Goal: Transaction & Acquisition: Book appointment/travel/reservation

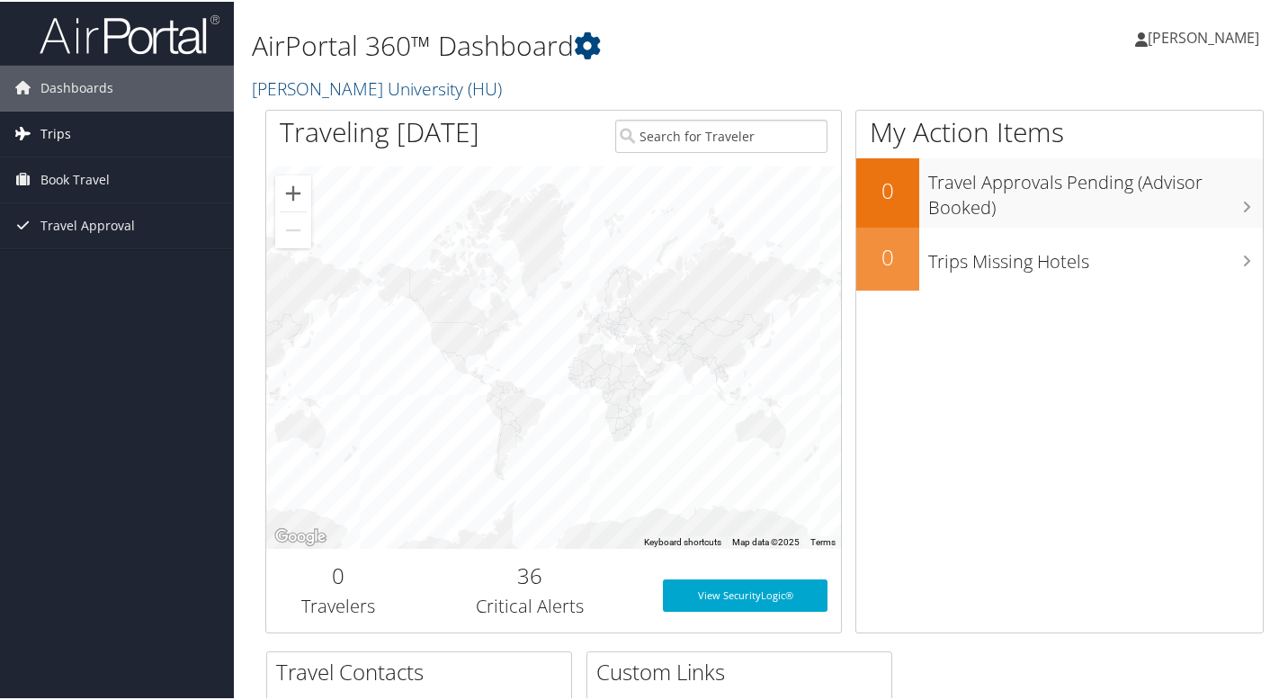
click at [163, 150] on link "Trips" at bounding box center [117, 132] width 234 height 45
click at [147, 257] on link "Book Travel" at bounding box center [117, 259] width 234 height 45
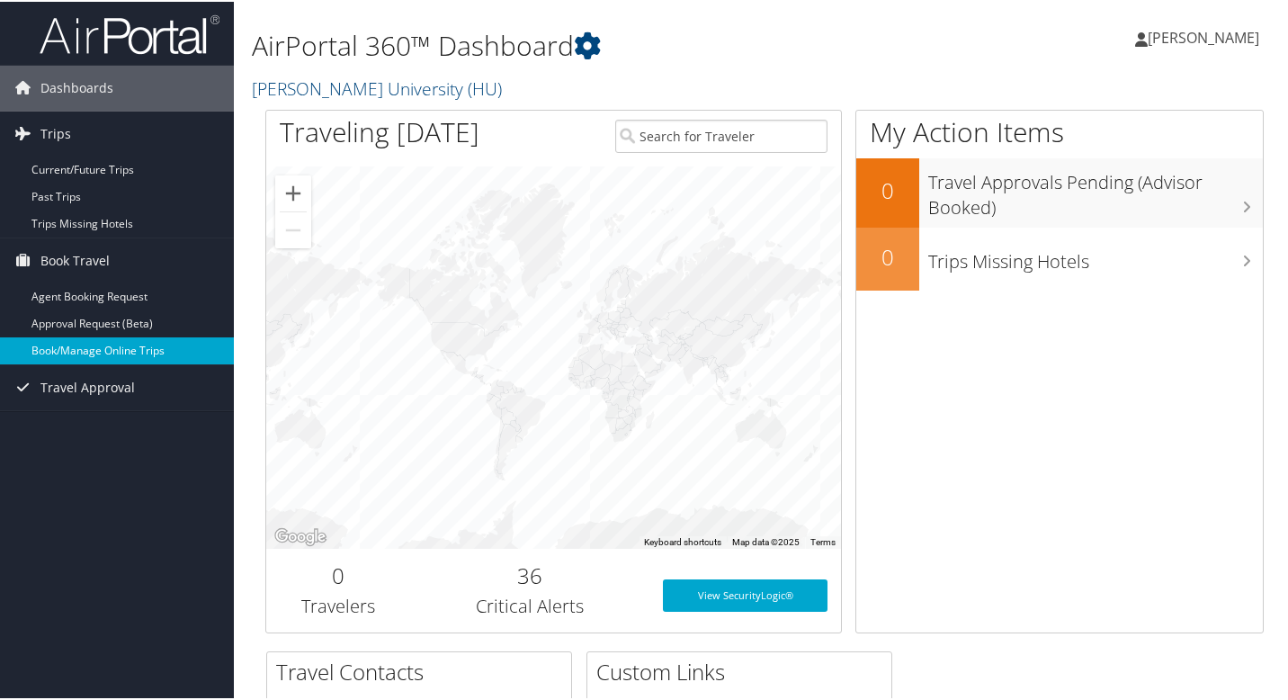
click at [172, 348] on link "Book/Manage Online Trips" at bounding box center [117, 348] width 234 height 27
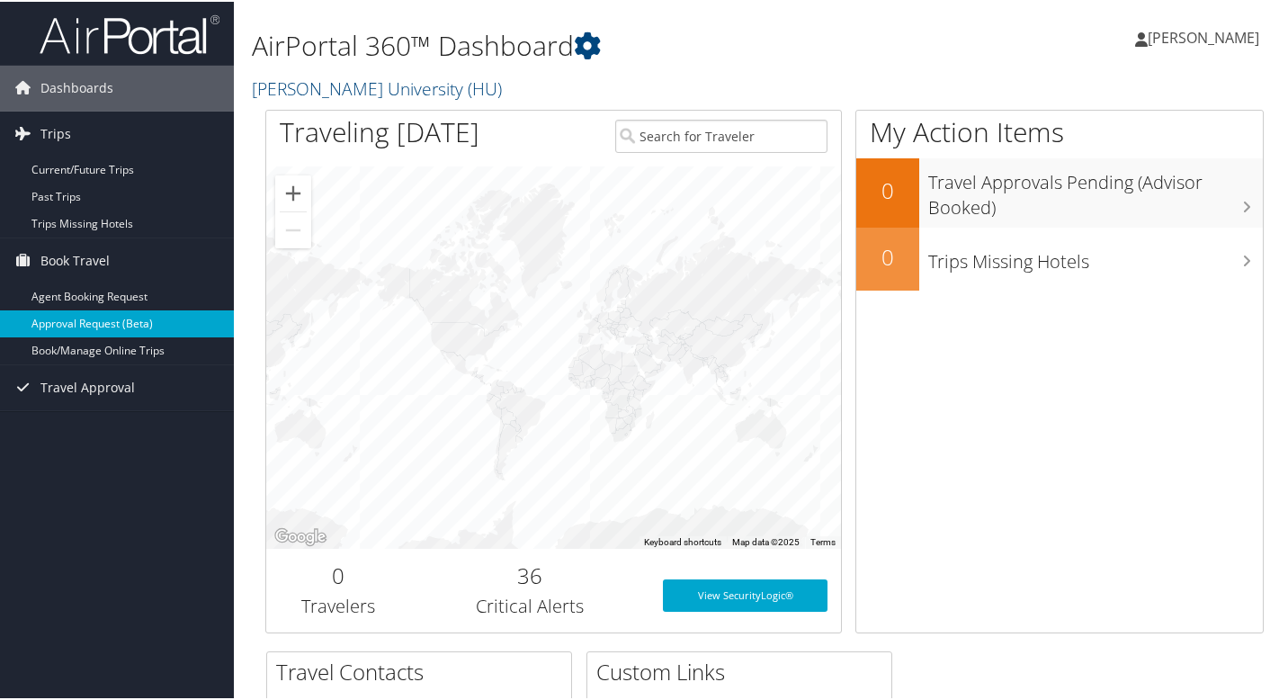
click at [156, 329] on link "Approval Request (Beta)" at bounding box center [117, 321] width 234 height 27
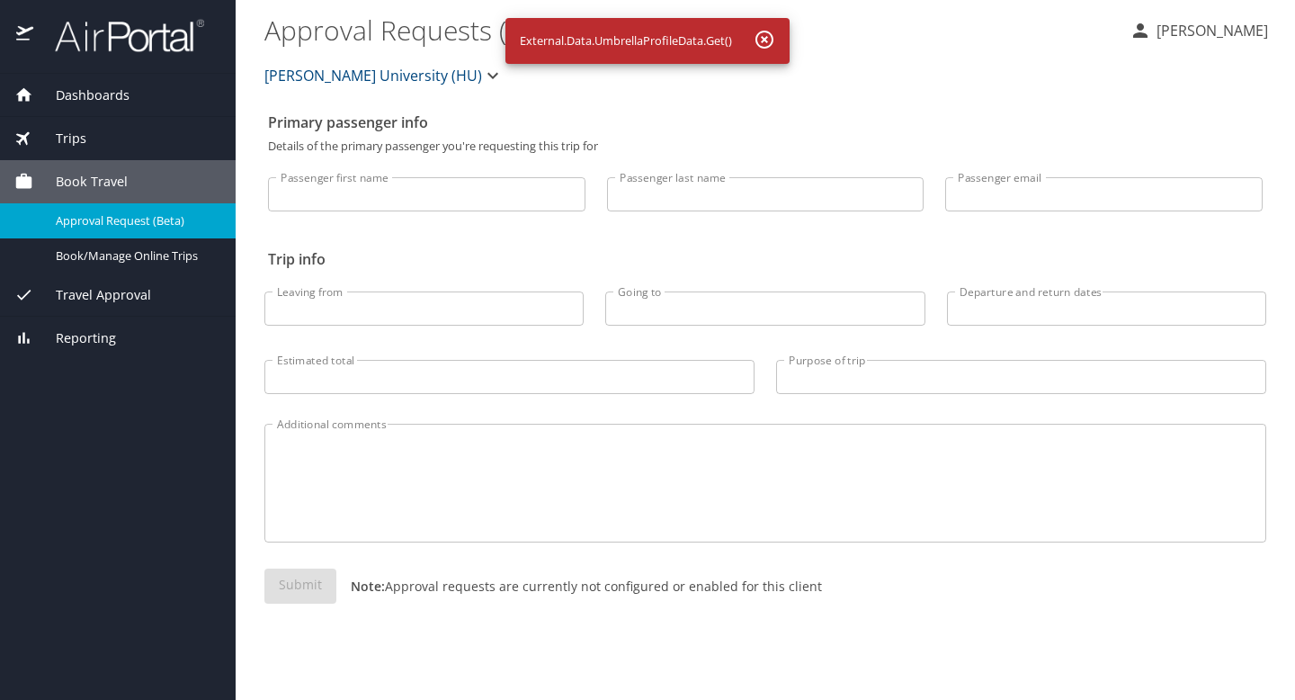
click at [545, 196] on input "Passenger first name" at bounding box center [426, 194] width 317 height 34
type input "Micah"
type input "Grey"
drag, startPoint x: 1172, startPoint y: 198, endPoint x: 870, endPoint y: 192, distance: 302.2
click at [870, 193] on div "Passenger first name Micah Passenger first name Passenger last name Grey Passen…" at bounding box center [765, 189] width 1016 height 75
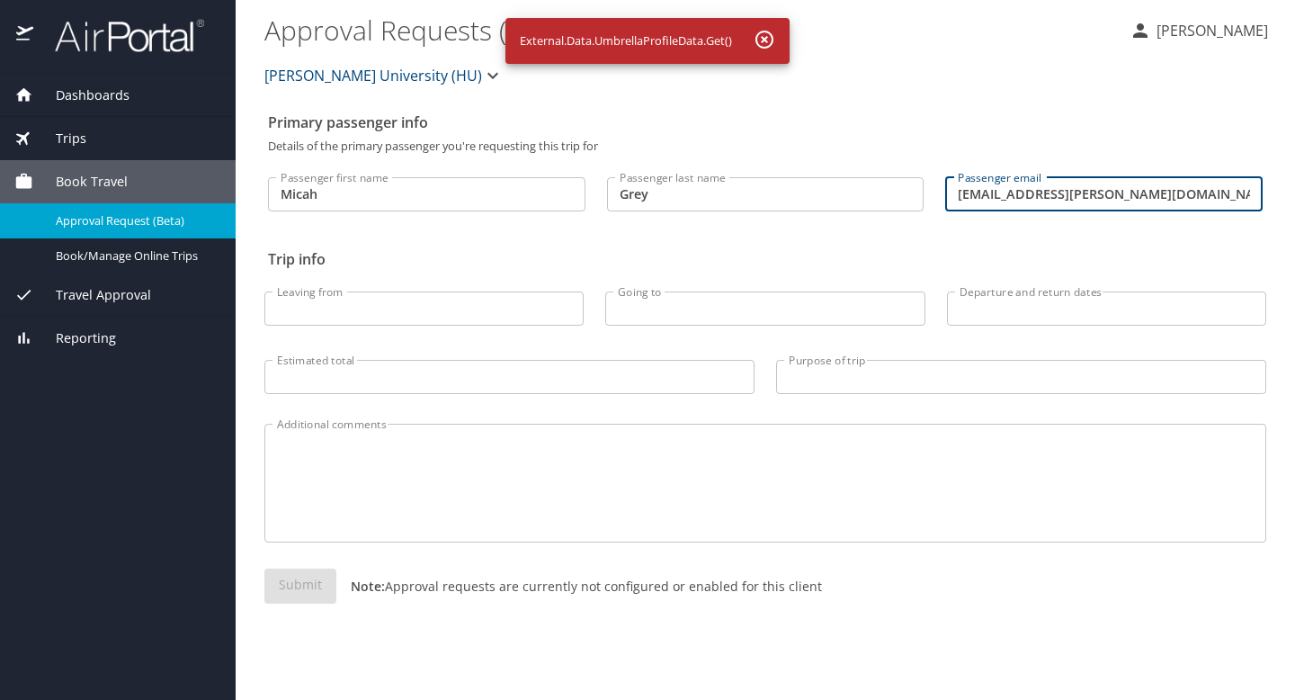
type input "micah.grey@howard.edu"
click at [462, 314] on input "Leaving from" at bounding box center [423, 308] width 319 height 34
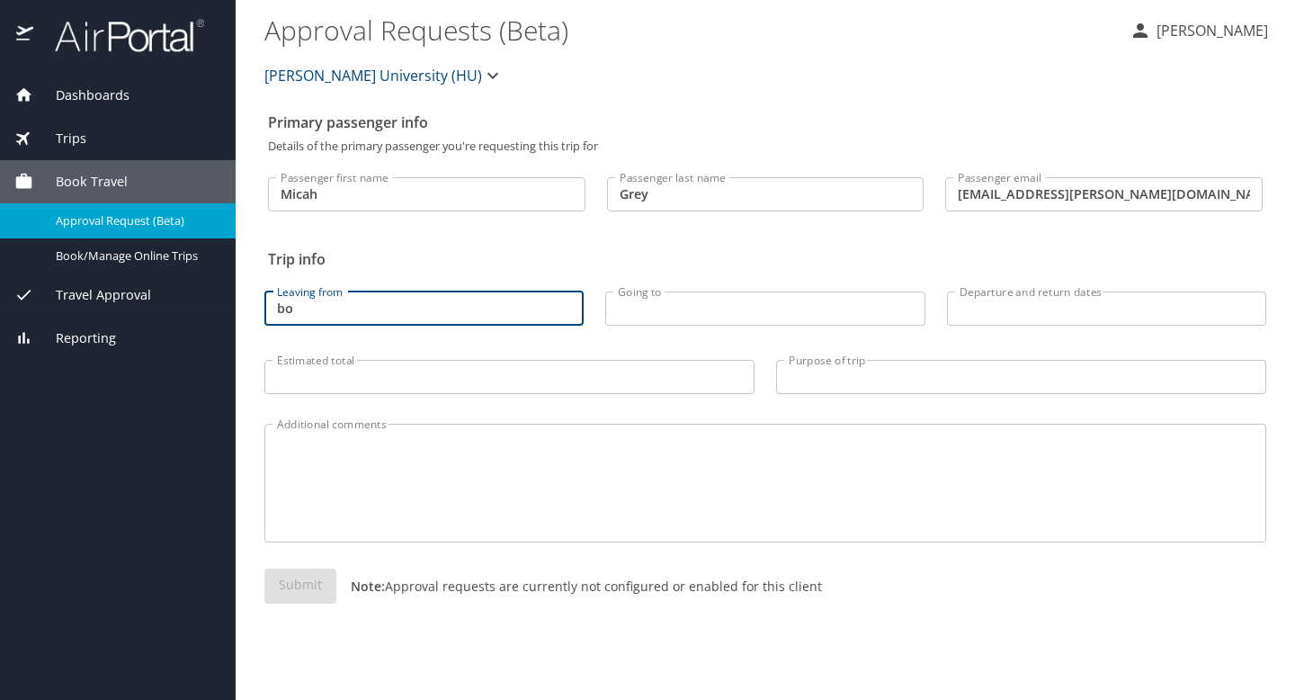
type input "b"
click at [523, 374] on input "Estimated total" at bounding box center [509, 377] width 490 height 34
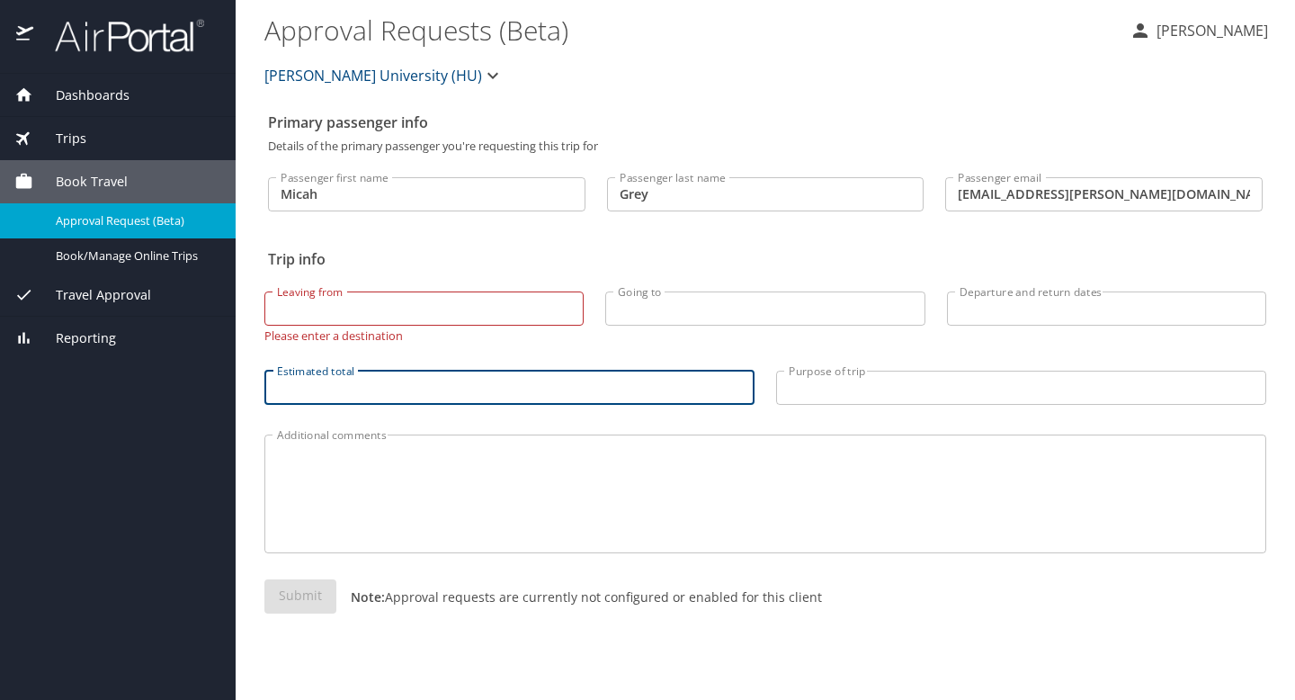
click at [514, 297] on input "Leaving from" at bounding box center [423, 308] width 319 height 34
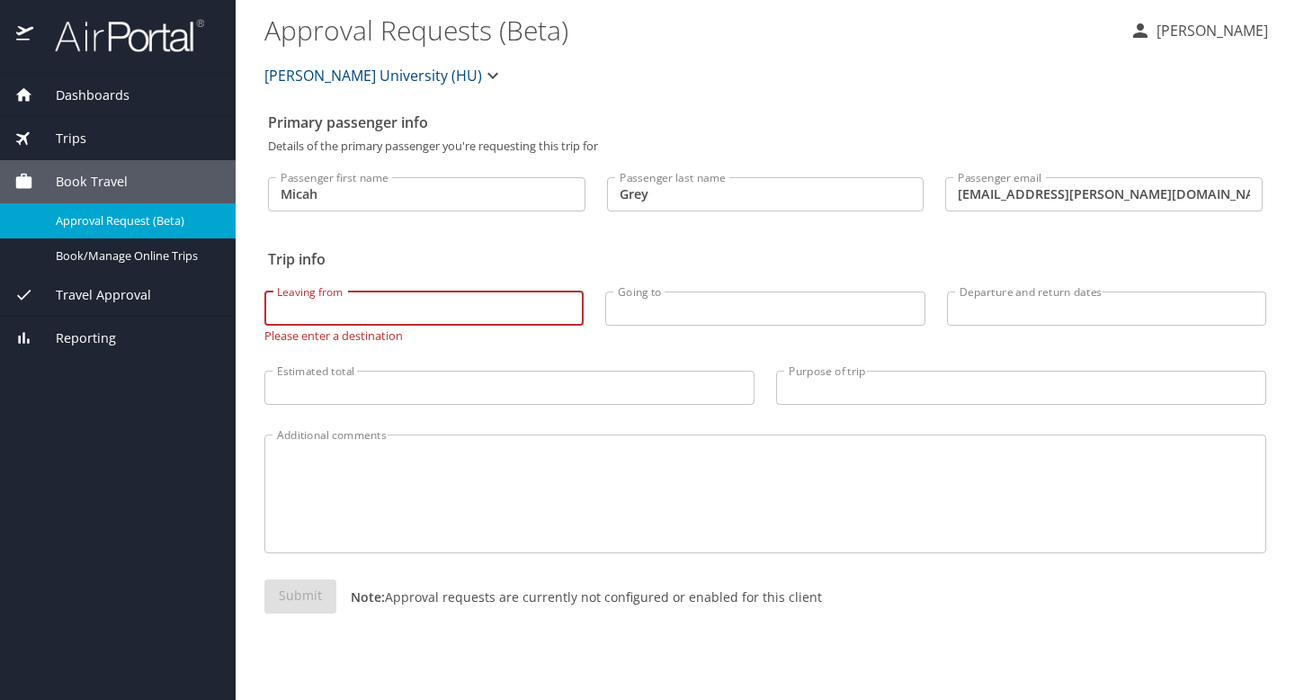
click at [176, 179] on div "Book Travel" at bounding box center [117, 182] width 207 height 20
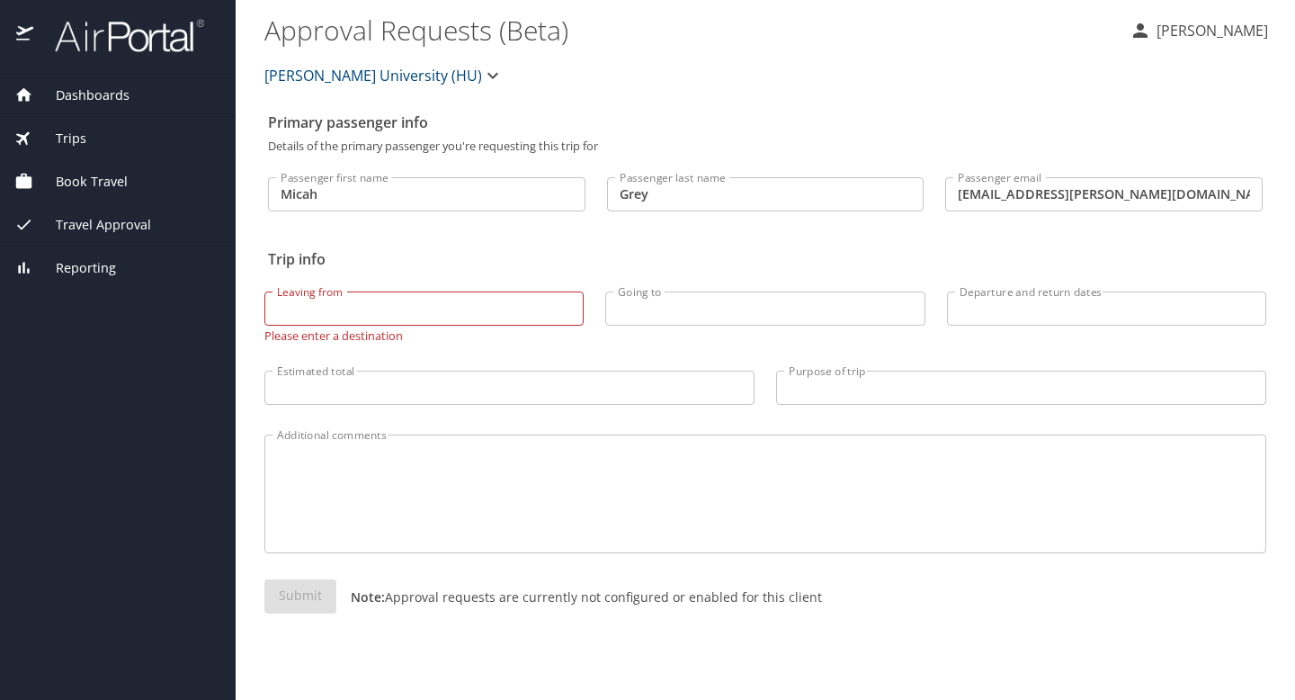
click at [176, 179] on div "Book Travel" at bounding box center [117, 182] width 207 height 20
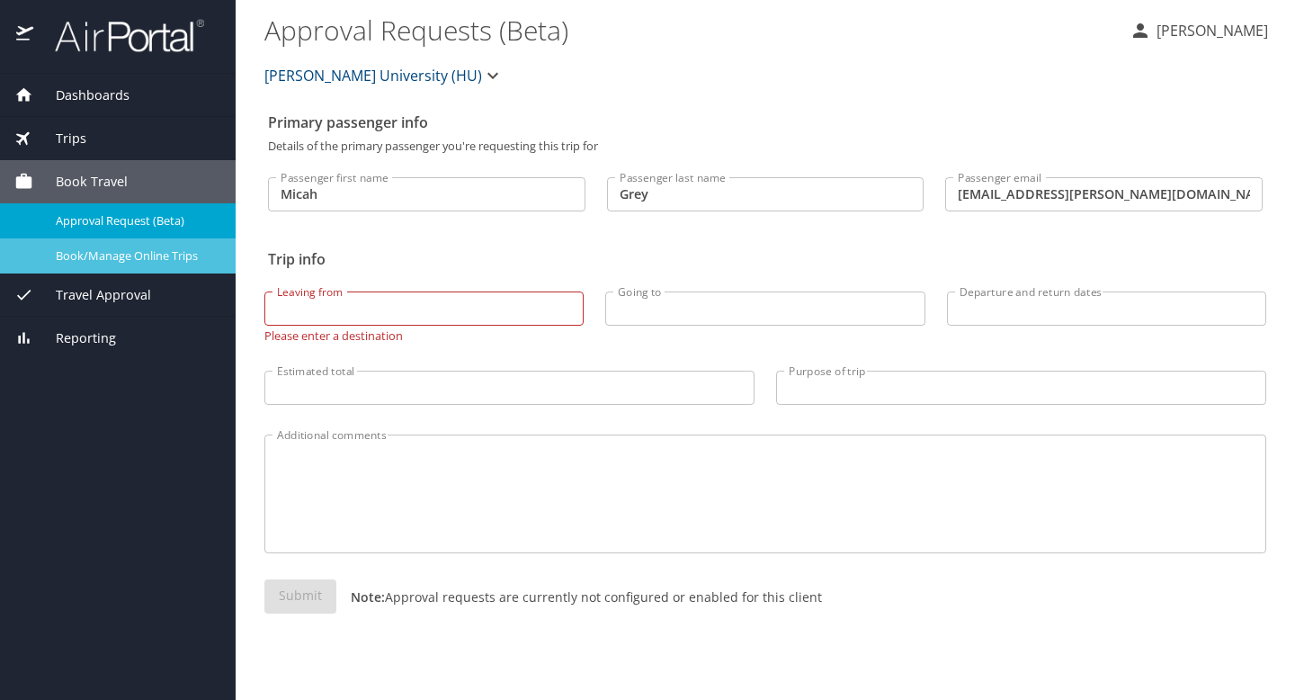
click at [126, 263] on span "Book/Manage Online Trips" at bounding box center [135, 255] width 158 height 17
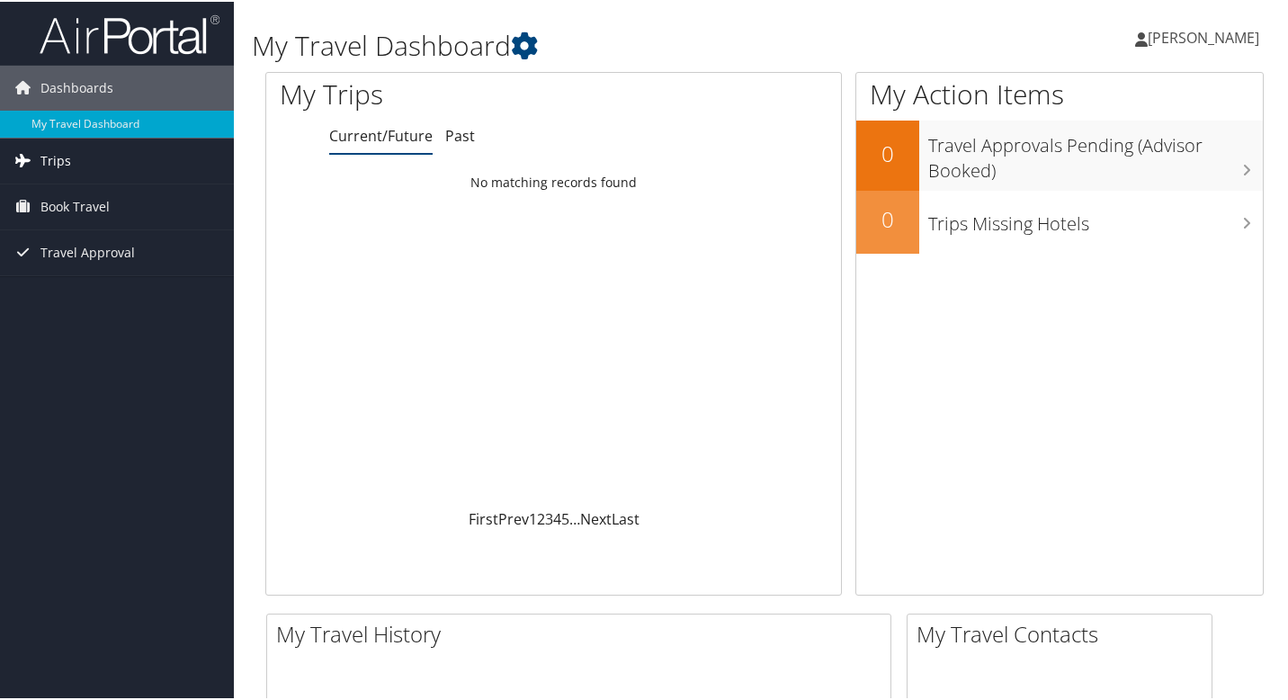
click at [161, 165] on link "Trips" at bounding box center [117, 159] width 234 height 45
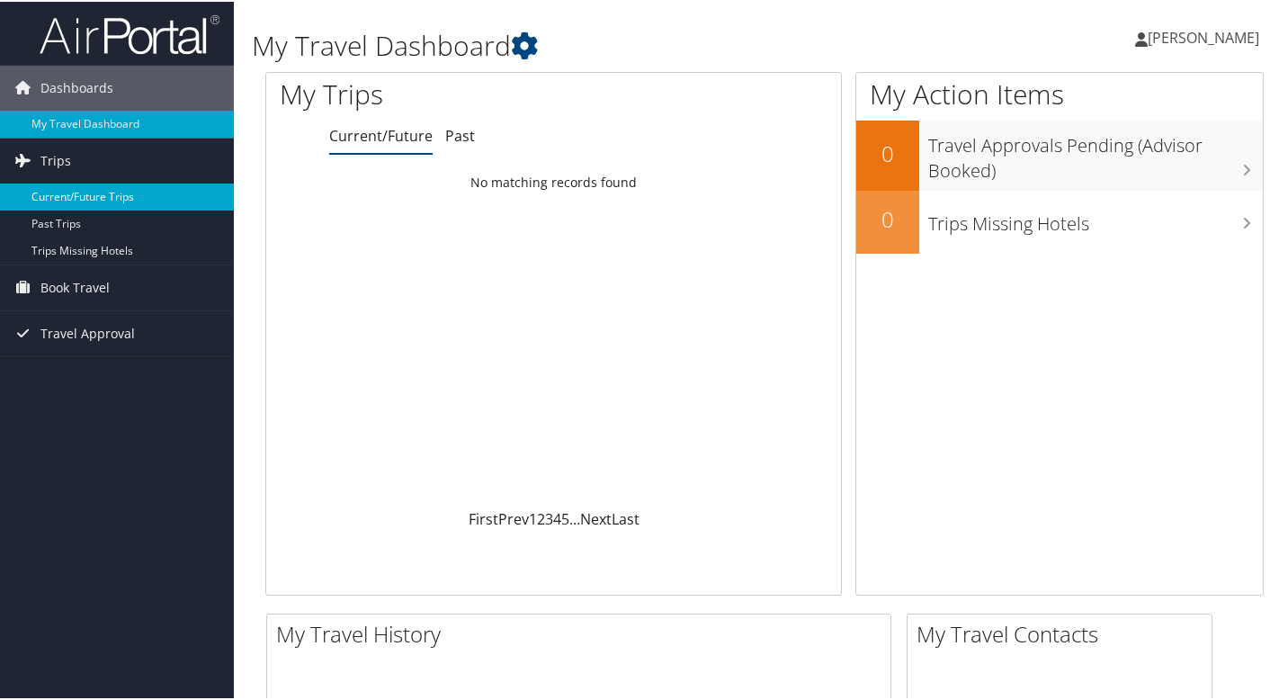
click at [149, 196] on link "Current/Future Trips" at bounding box center [117, 195] width 234 height 27
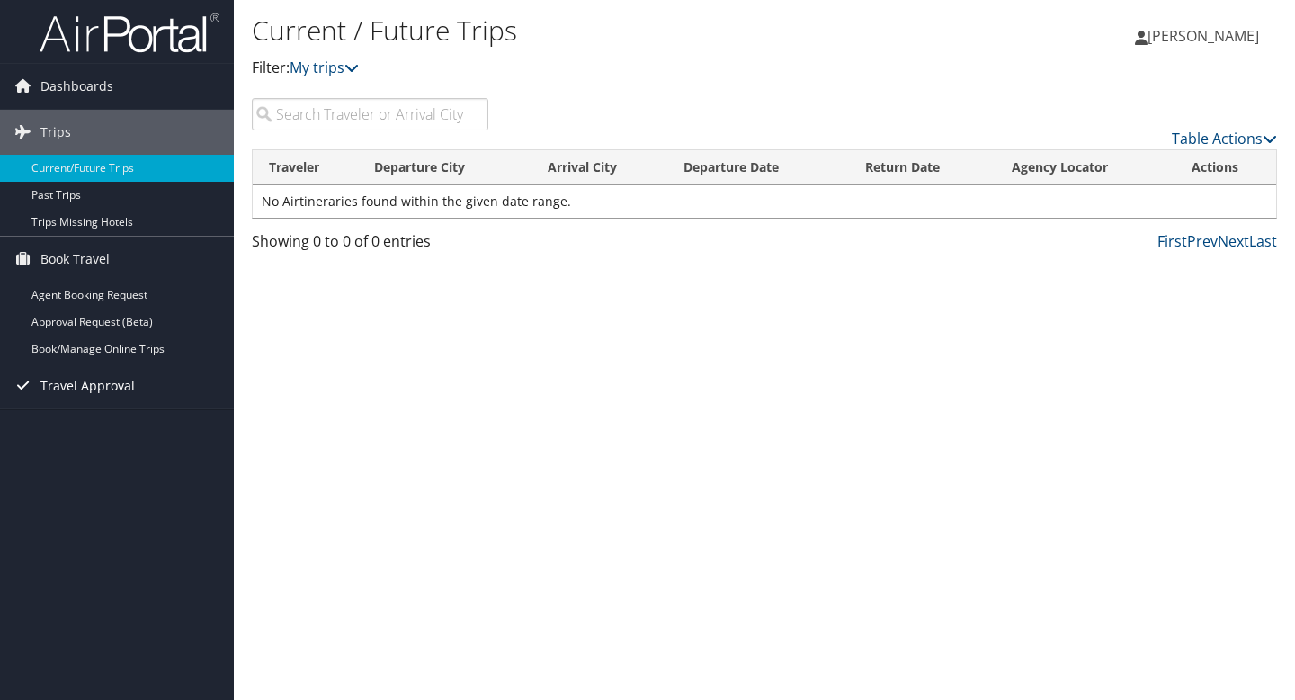
click at [146, 385] on link "Travel Approval" at bounding box center [117, 385] width 234 height 45
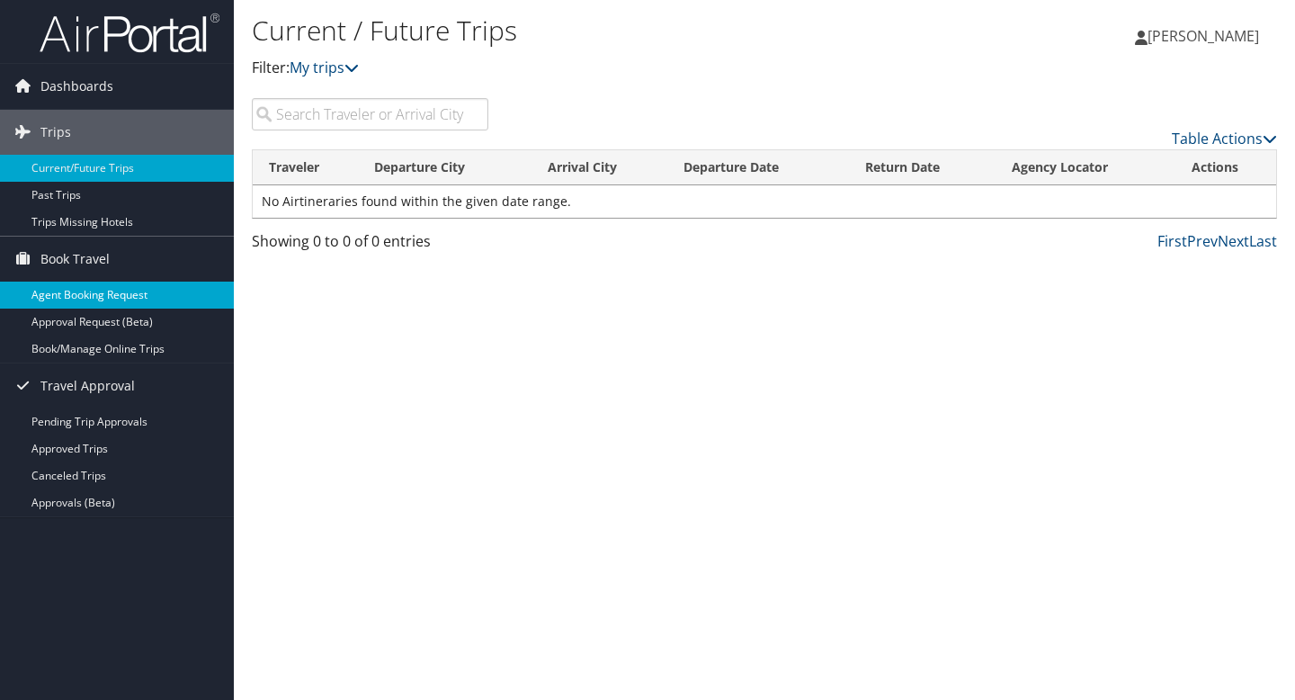
click at [174, 292] on link "Agent Booking Request" at bounding box center [117, 294] width 234 height 27
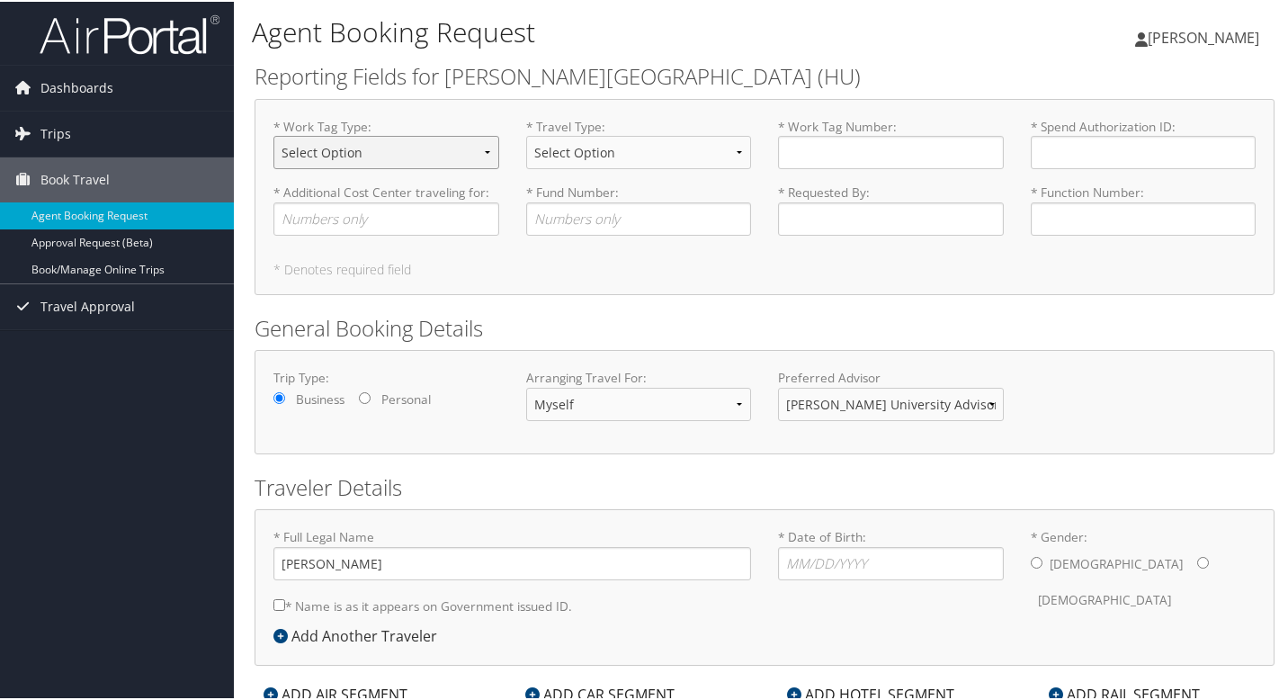
click at [457, 143] on select "Select Option Agency or Internally Desgnated Cost Center Gift or Project relate…" at bounding box center [386, 150] width 226 height 33
select select "Grant"
click at [590, 158] on select "Select Option Athletic Game Day Athletic Recruiting Grant Related Other Business" at bounding box center [639, 150] width 226 height 33
select select "Grant Related"
click at [830, 149] on input "* Work Tag Number : Required" at bounding box center [891, 150] width 226 height 33
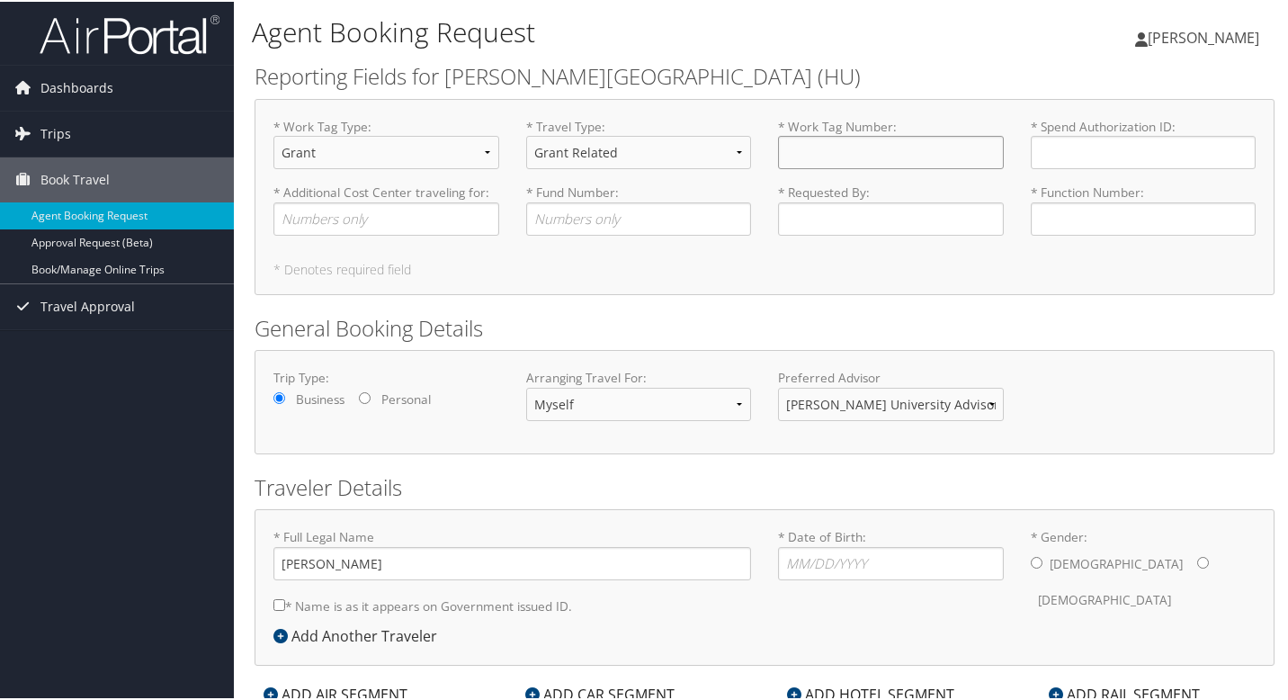
type input "GRT0003000"
click at [1097, 152] on input "* Spend Authorization ID : Required" at bounding box center [1144, 150] width 226 height 33
click at [1062, 150] on input "* Spend Authorization ID : Required" at bounding box center [1144, 150] width 226 height 33
type input "SA015530"
click at [436, 222] on input "* Additional Cost Center traveling for : Required" at bounding box center [386, 217] width 226 height 33
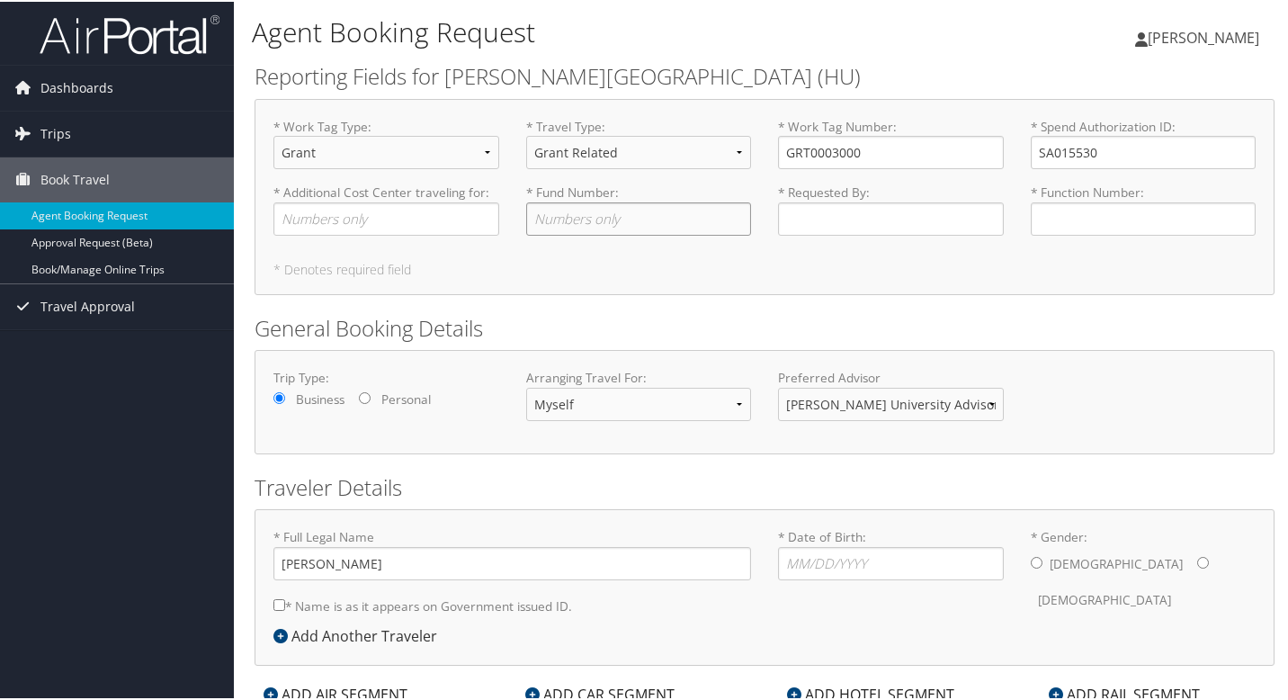
click at [588, 225] on input "* Fund Number : Required" at bounding box center [639, 217] width 226 height 33
click at [812, 222] on input "* Requested By : Required" at bounding box center [891, 217] width 226 height 33
click at [455, 222] on input "* Additional Cost Center traveling for : Required" at bounding box center [386, 217] width 226 height 33
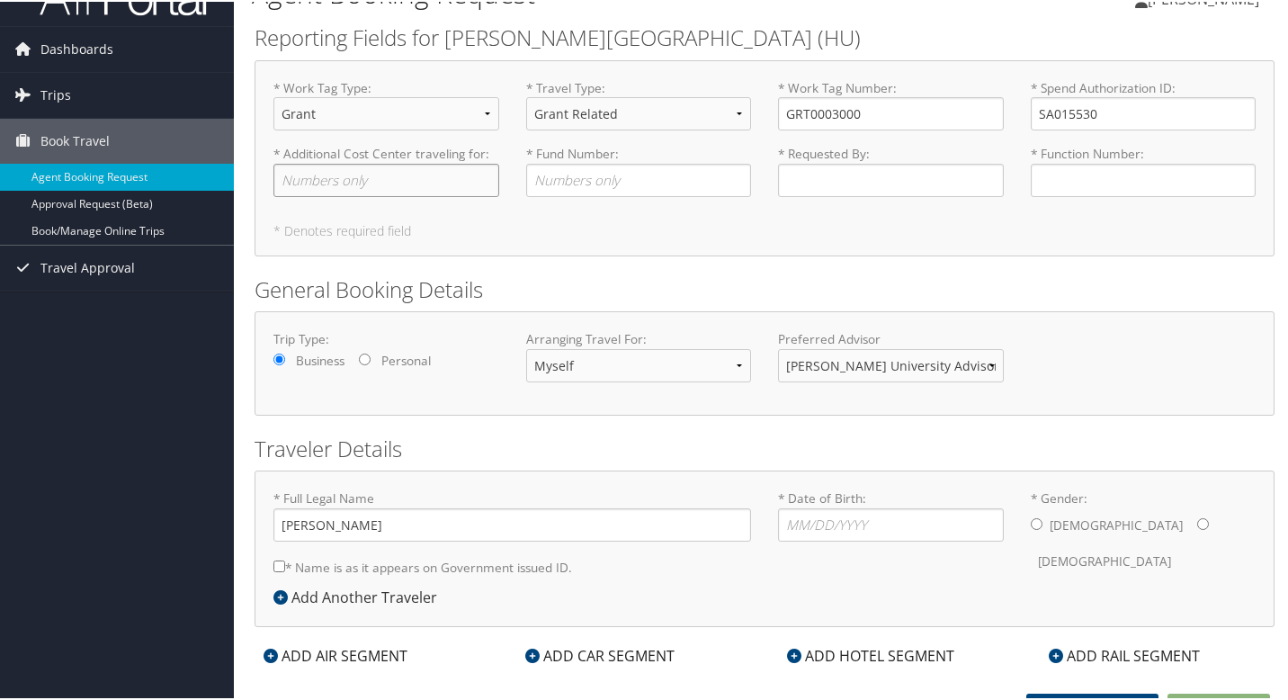
scroll to position [58, 0]
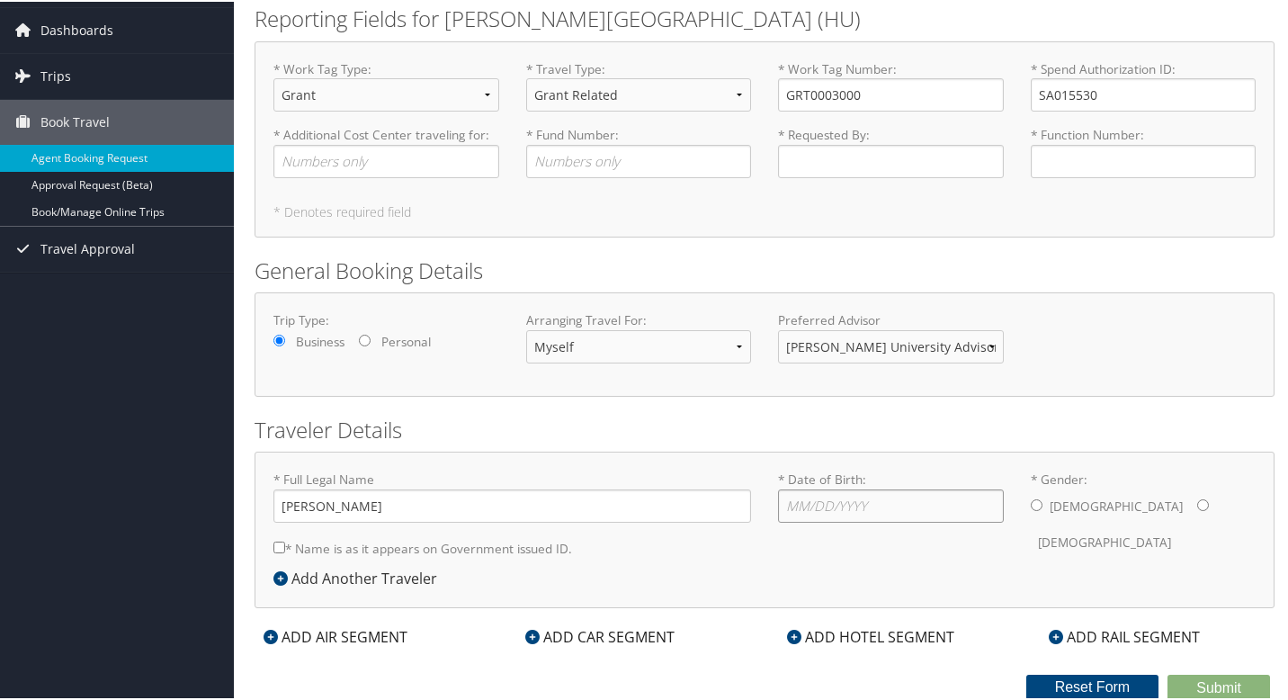
click at [829, 508] on input "* Date of Birth: Invalid Date" at bounding box center [891, 503] width 226 height 33
type input "03/21/1998"
click at [1038, 504] on div "Male Female" at bounding box center [1144, 522] width 226 height 70
click at [1031, 506] on input "* Gender: Male Female" at bounding box center [1037, 503] width 12 height 12
radio input "true"
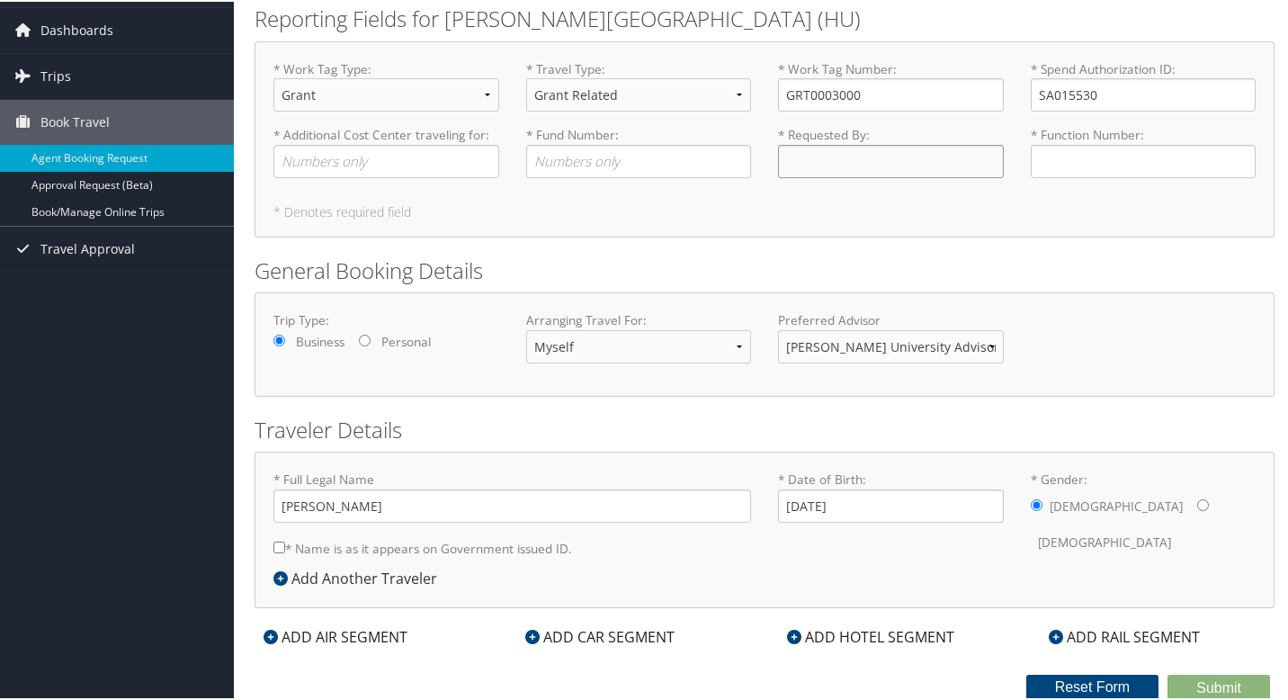
click at [950, 146] on input "* Requested By : Required" at bounding box center [891, 159] width 226 height 33
click at [1072, 176] on div "* Function Number : Required" at bounding box center [1143, 157] width 253 height 66
click at [1071, 155] on input "* Function Number : Required" at bounding box center [1144, 159] width 226 height 33
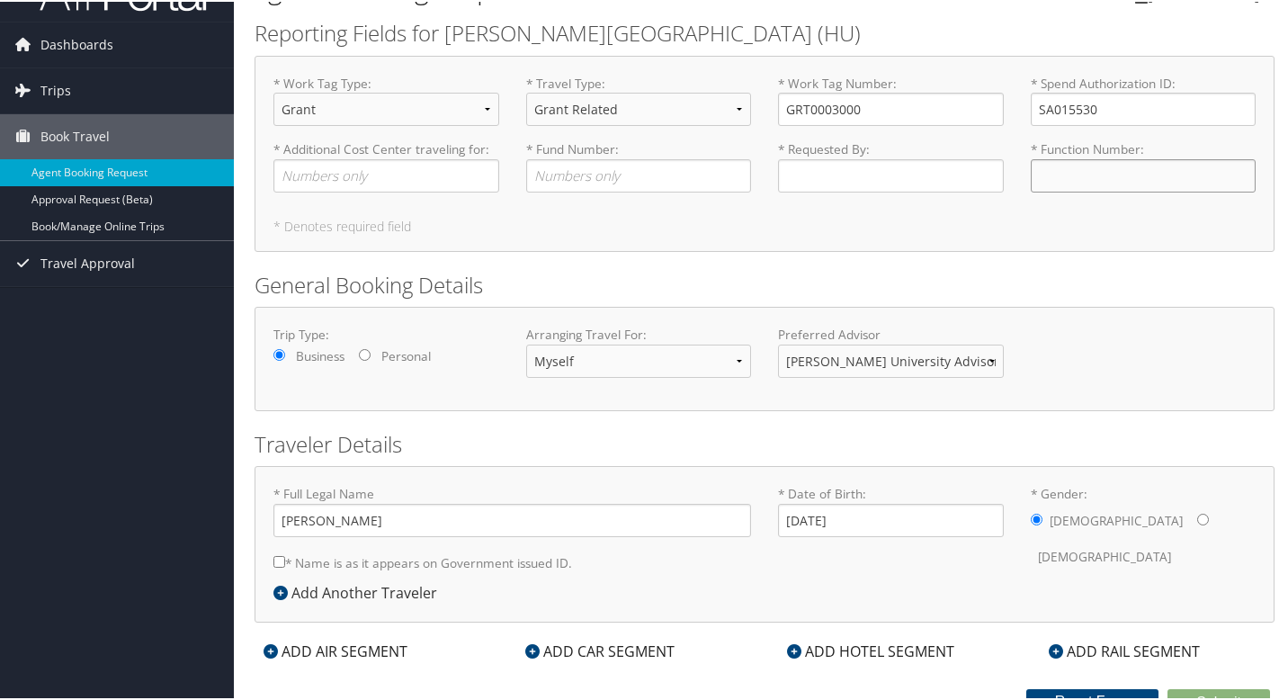
scroll to position [0, 0]
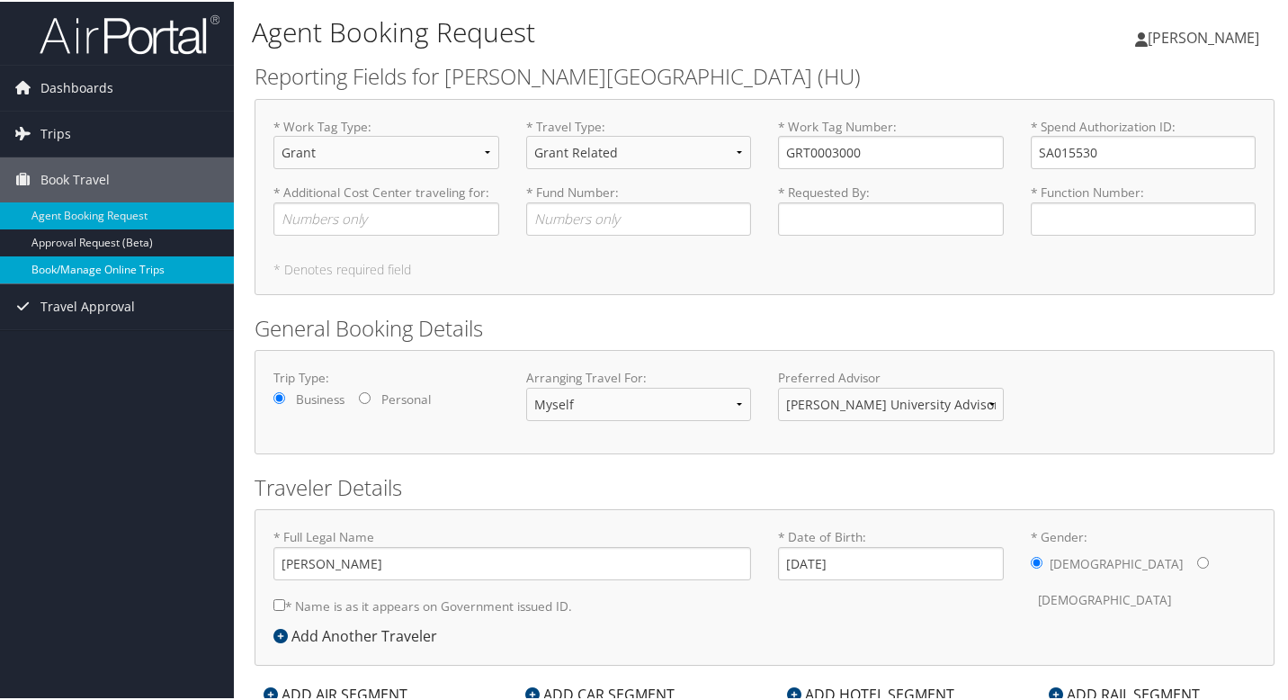
click at [178, 264] on link "Book/Manage Online Trips" at bounding box center [117, 268] width 234 height 27
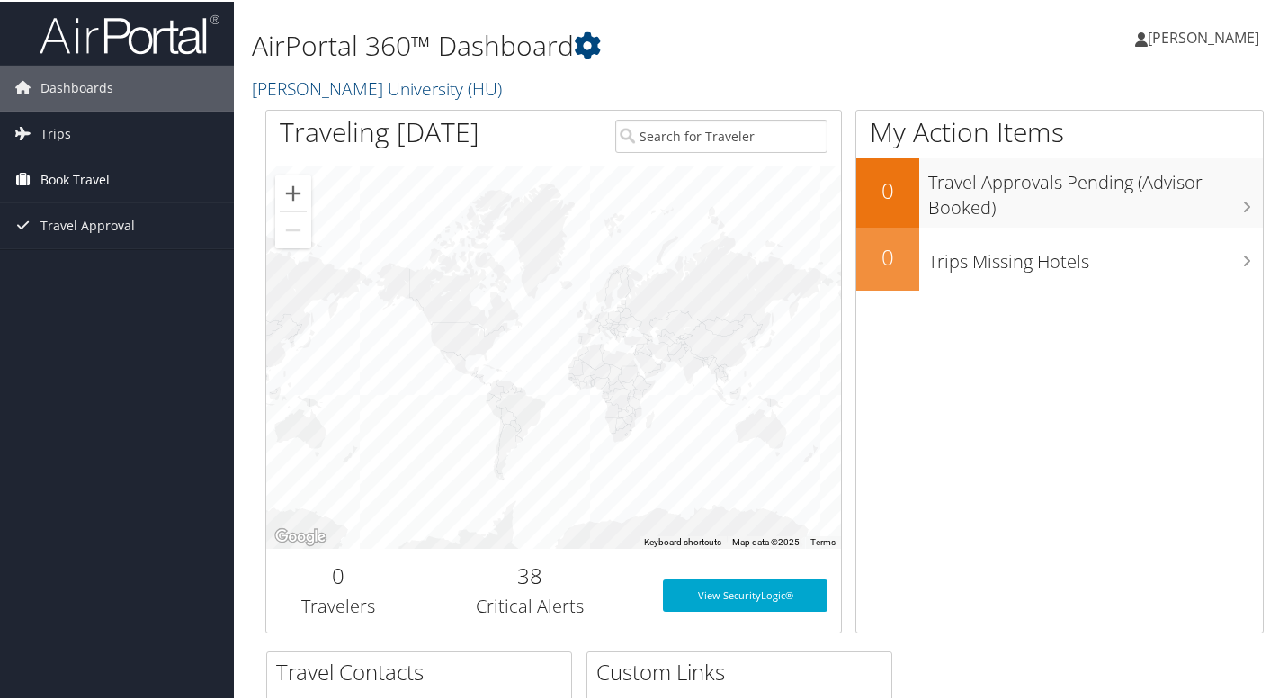
click at [171, 189] on link "Book Travel" at bounding box center [117, 178] width 234 height 45
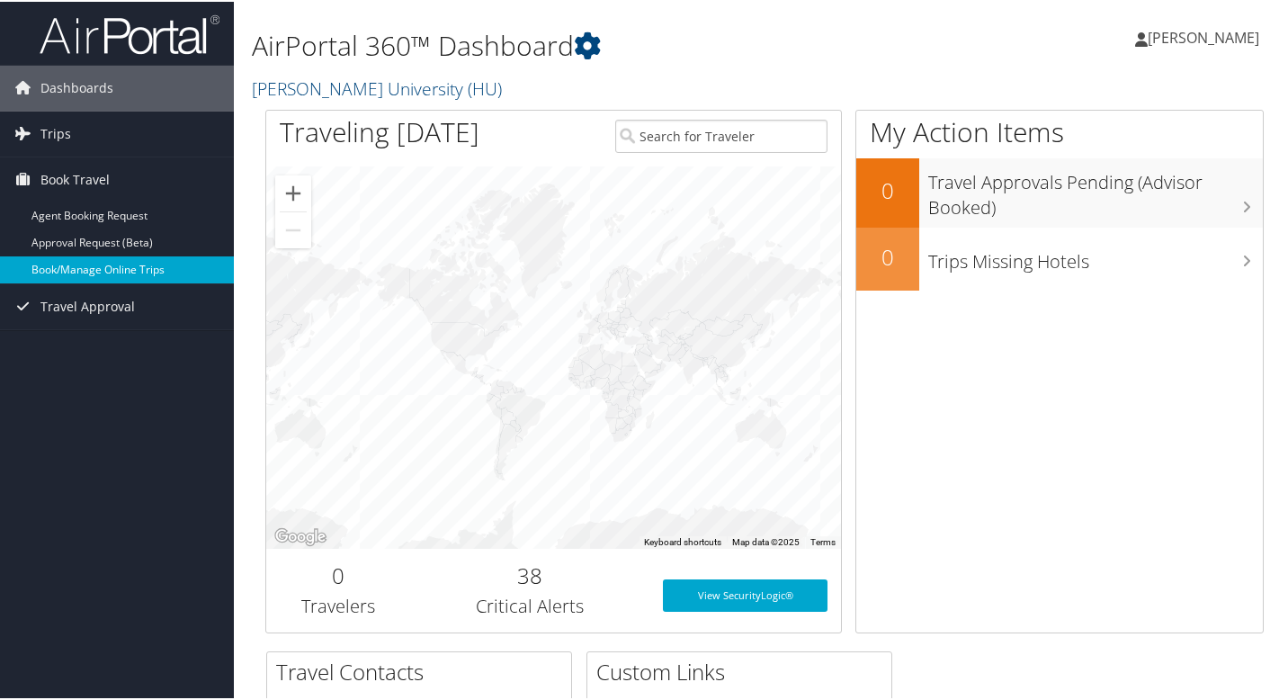
click at [139, 274] on link "Book/Manage Online Trips" at bounding box center [117, 268] width 234 height 27
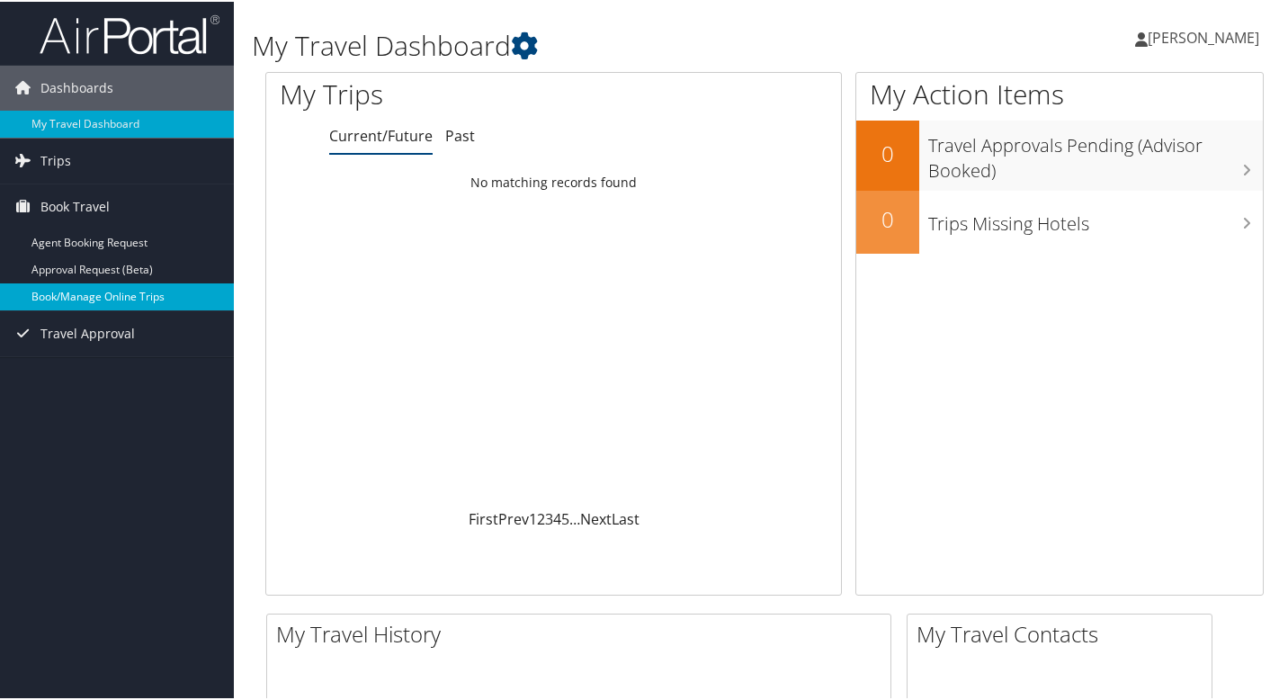
click at [108, 296] on link "Book/Manage Online Trips" at bounding box center [117, 294] width 234 height 27
